Goal: Manage account settings

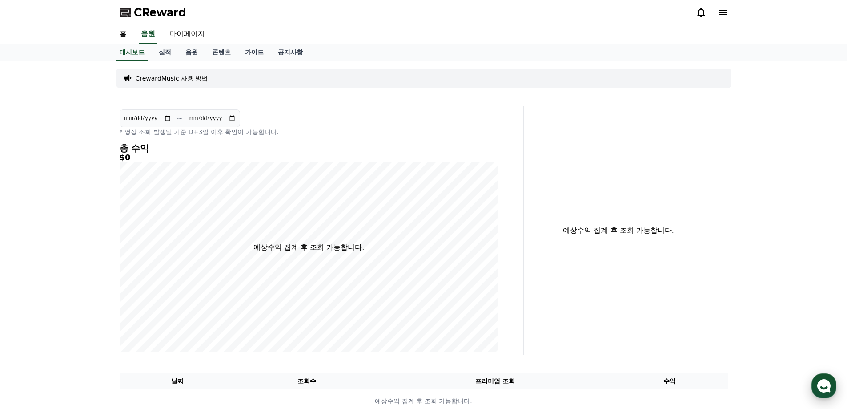
click at [825, 388] on icon "button" at bounding box center [824, 386] width 16 height 16
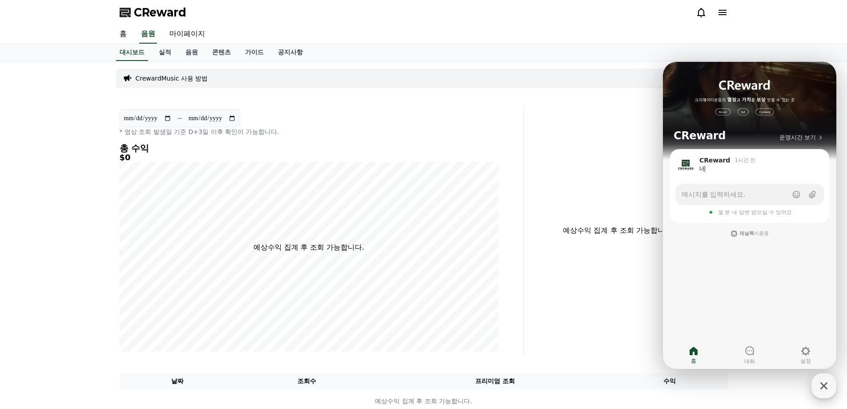
click at [828, 386] on icon "button" at bounding box center [824, 386] width 16 height 16
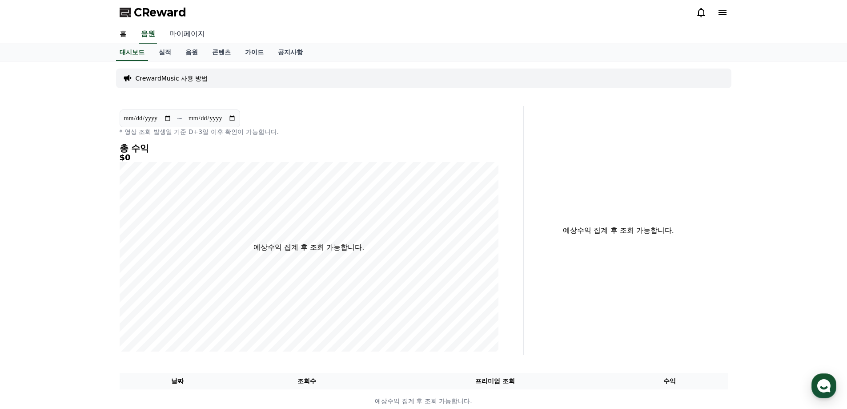
click at [190, 36] on link "마이페이지" at bounding box center [187, 34] width 50 height 19
select select "**********"
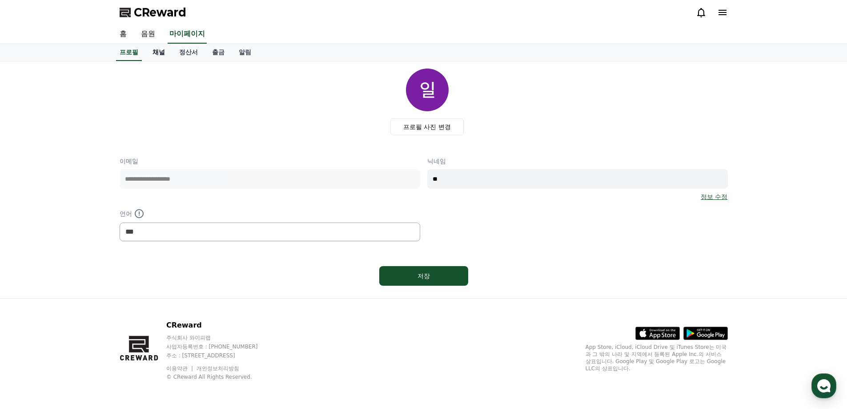
click at [165, 52] on link "채널" at bounding box center [158, 52] width 27 height 17
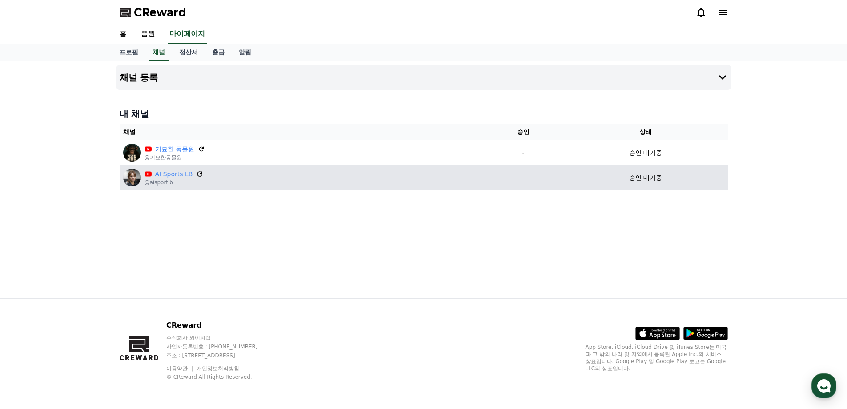
click at [197, 174] on icon at bounding box center [200, 174] width 8 height 8
